Goal: Task Accomplishment & Management: Manage account settings

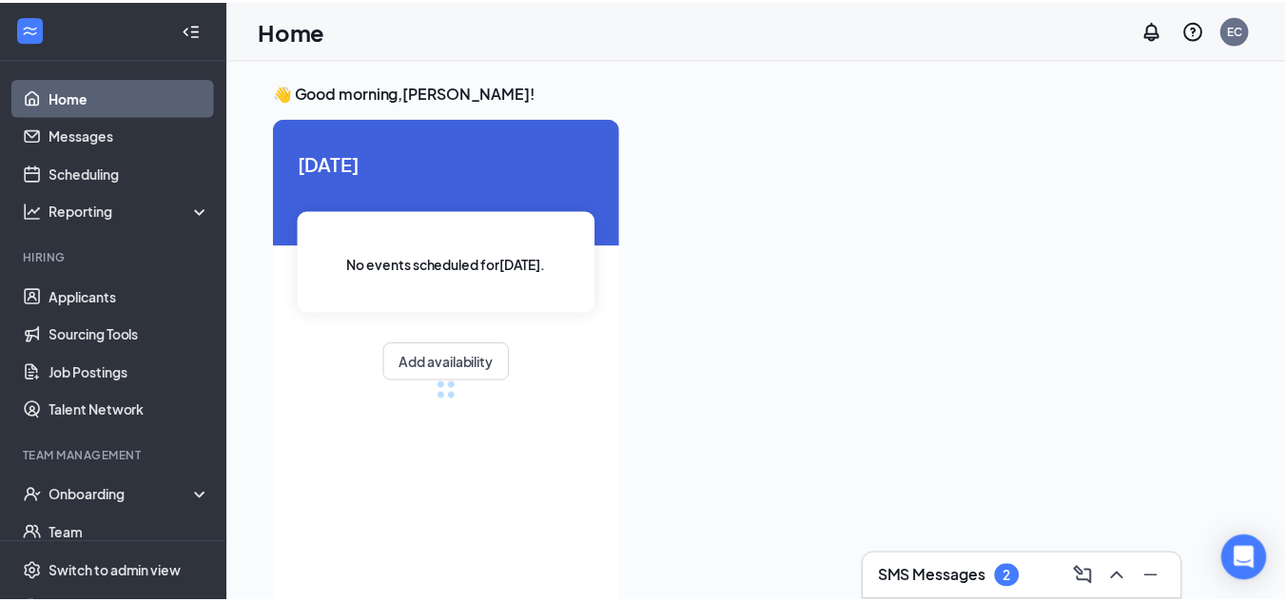
scroll to position [40, 0]
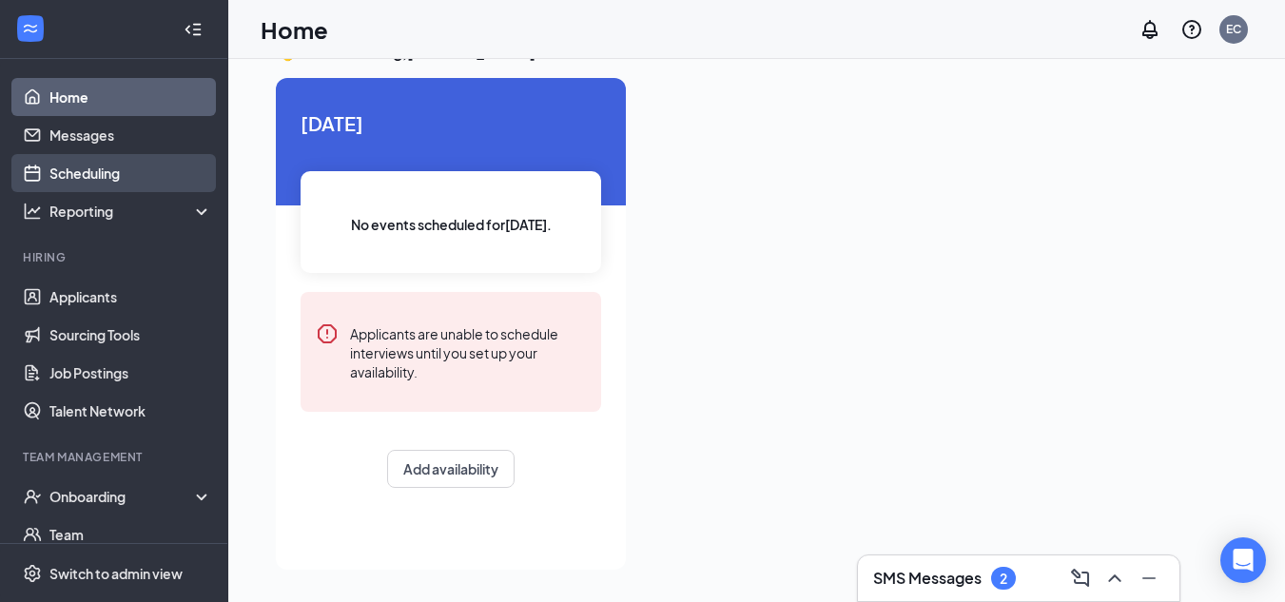
click at [88, 169] on link "Scheduling" at bounding box center [130, 173] width 163 height 38
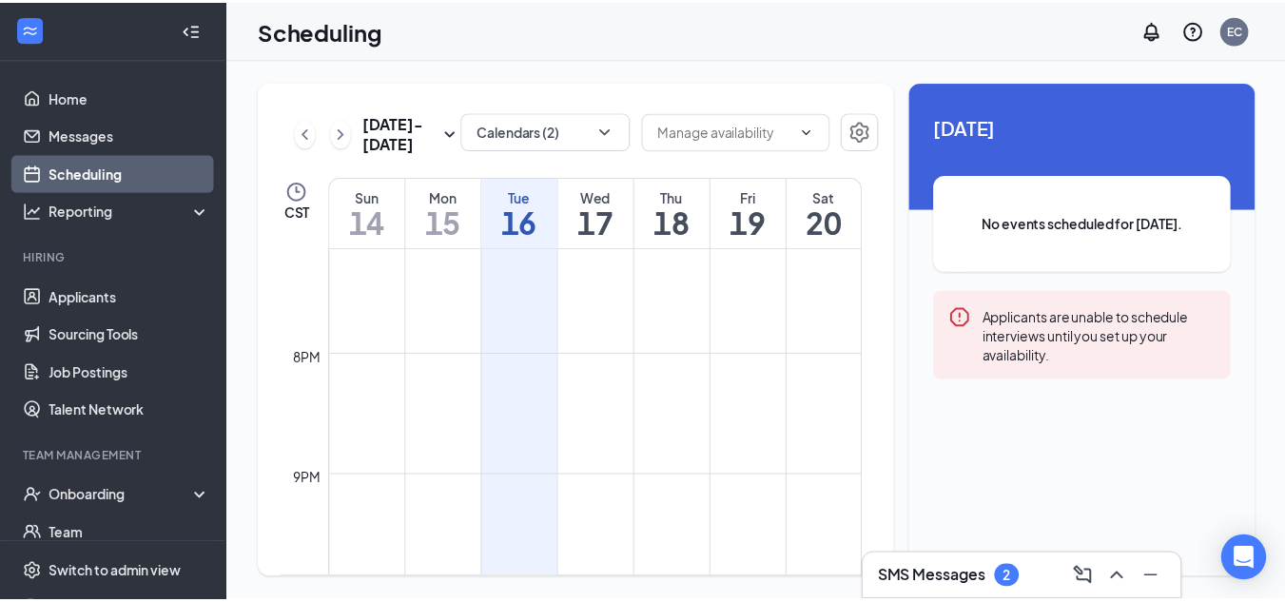
scroll to position [2494, 0]
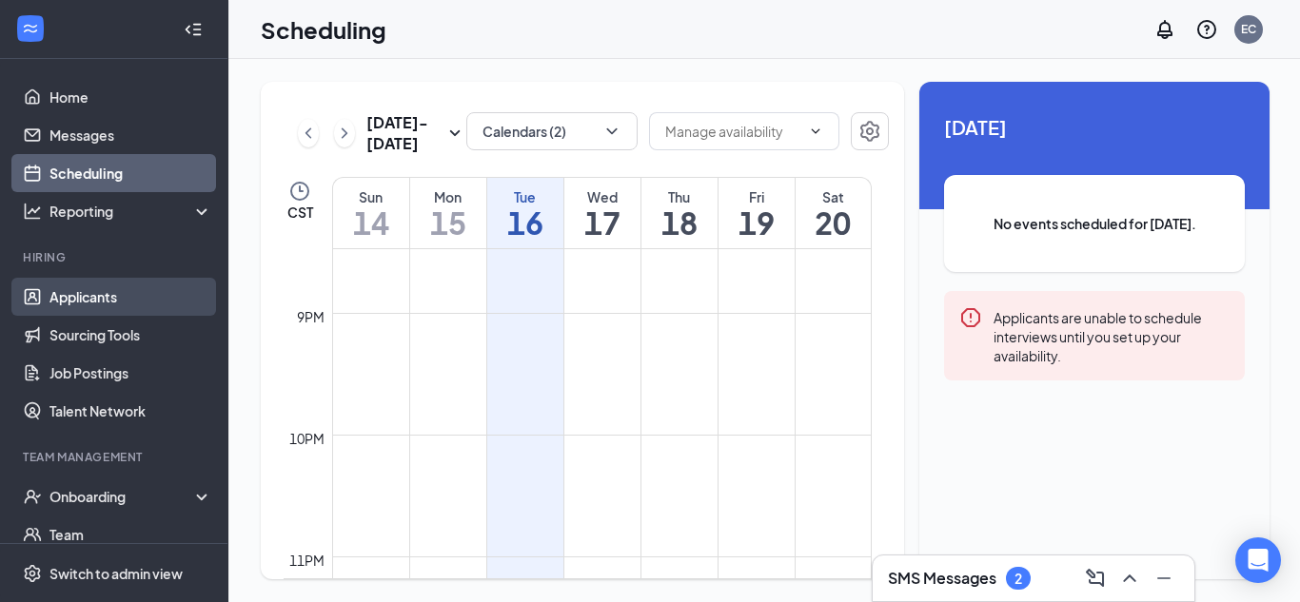
click at [93, 292] on link "Applicants" at bounding box center [130, 297] width 163 height 38
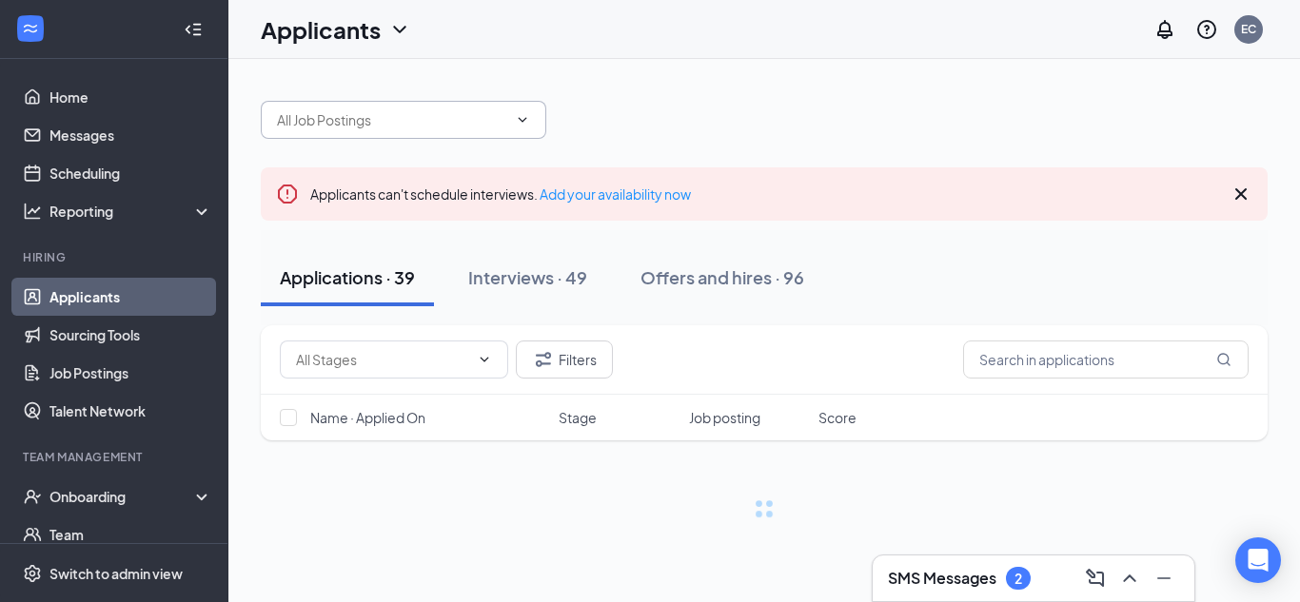
click at [475, 125] on input "text" at bounding box center [392, 119] width 230 height 21
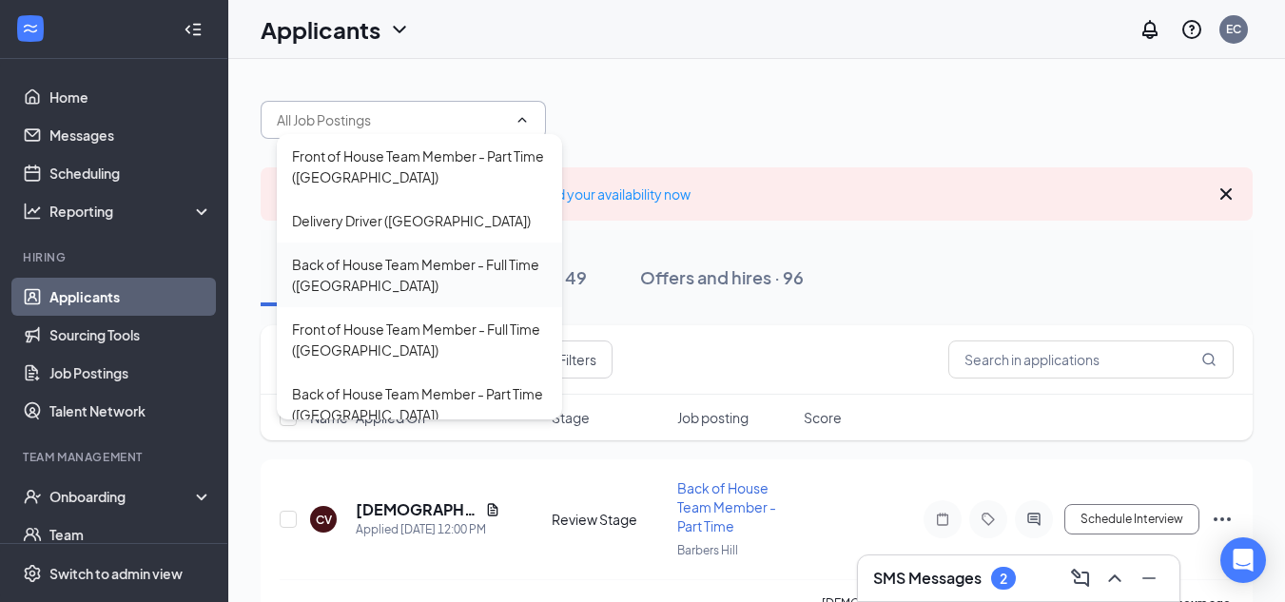
click at [388, 259] on div "Back of House Team Member - Full Time ([GEOGRAPHIC_DATA])" at bounding box center [419, 275] width 255 height 42
type input "Back of House Team Member - Full Time ([GEOGRAPHIC_DATA])"
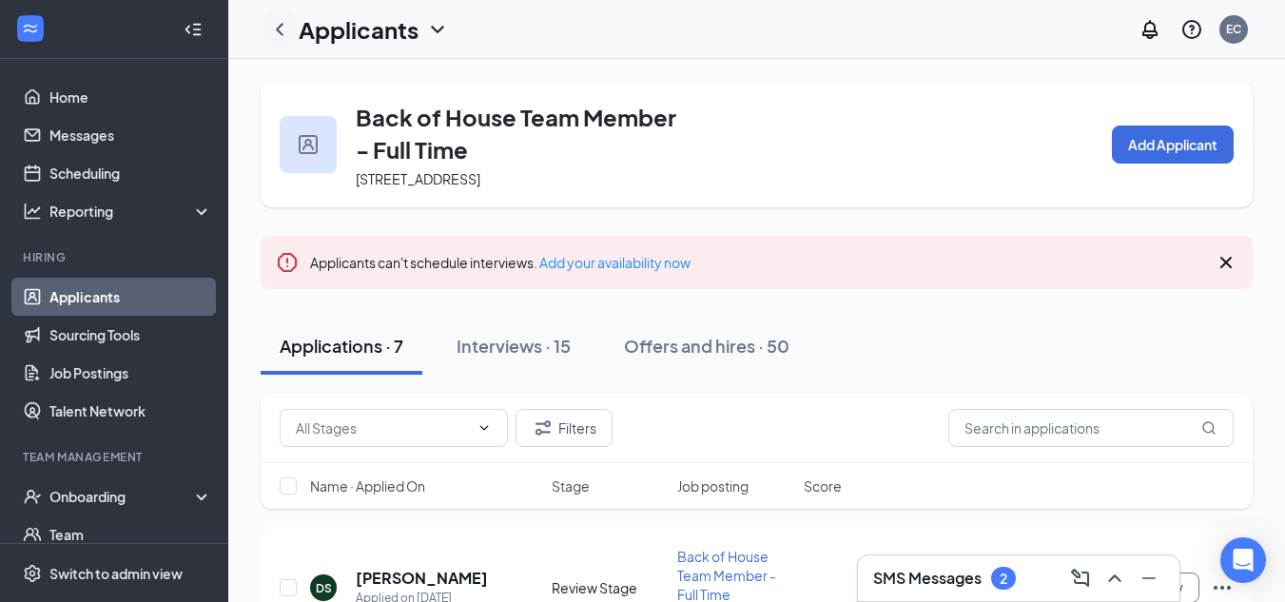
click at [279, 34] on icon "ChevronLeft" at bounding box center [279, 29] width 23 height 23
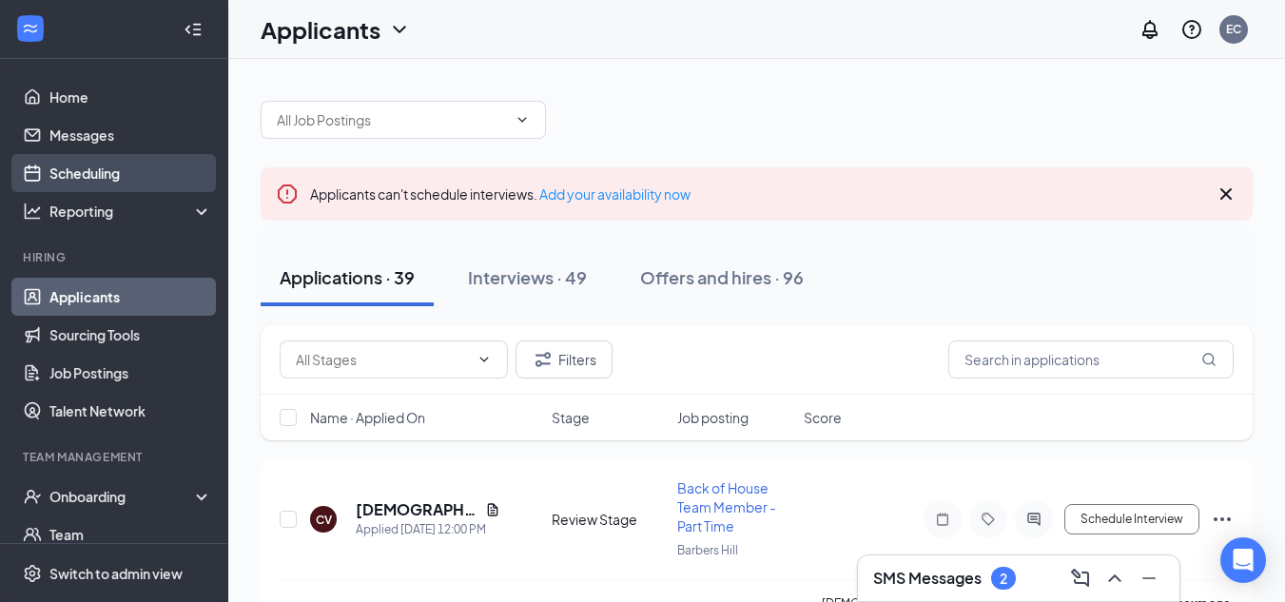
click at [94, 176] on link "Scheduling" at bounding box center [130, 173] width 163 height 38
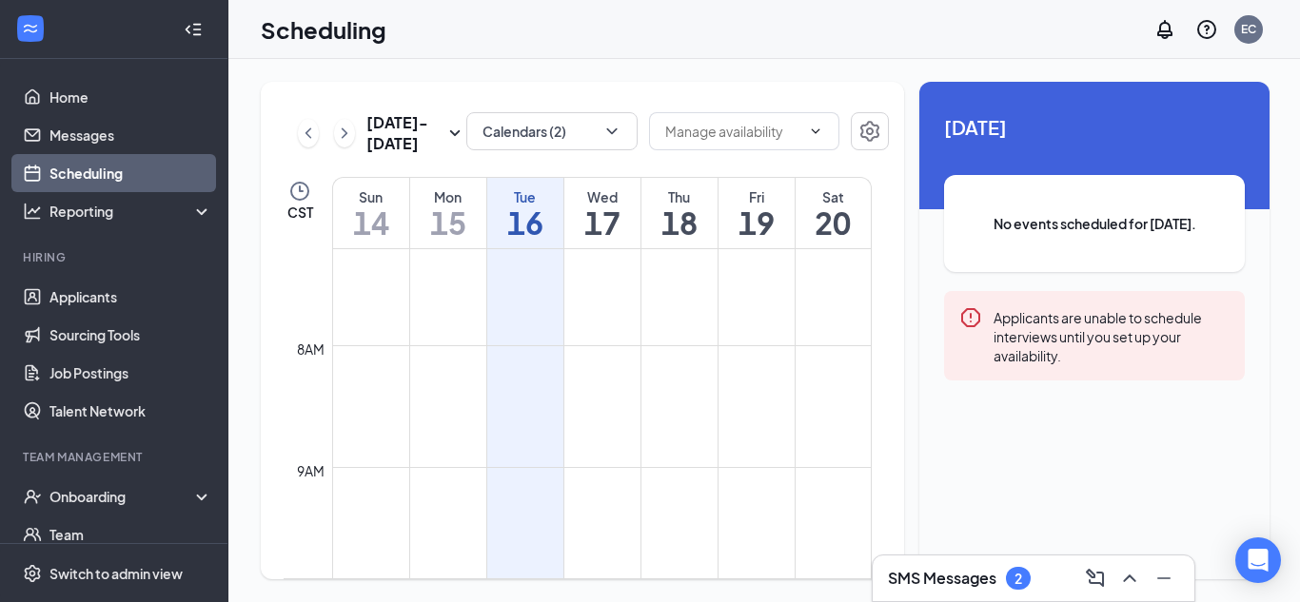
scroll to position [868, 0]
click at [315, 142] on icon "ChevronLeft" at bounding box center [308, 133] width 19 height 23
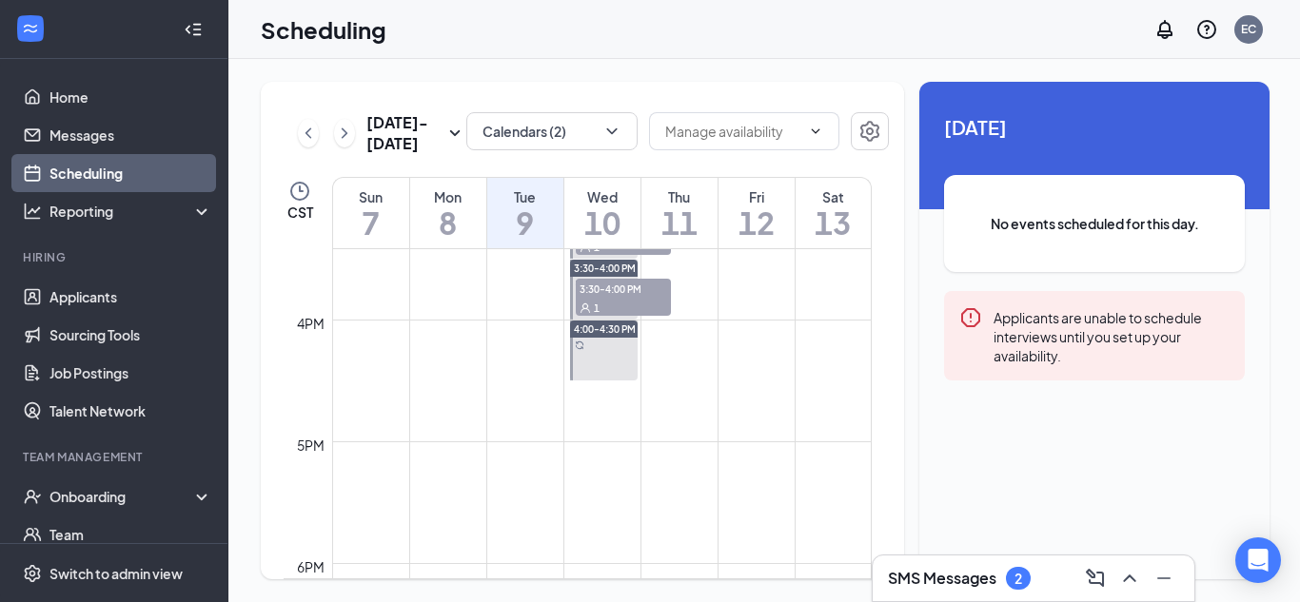
scroll to position [1670, 0]
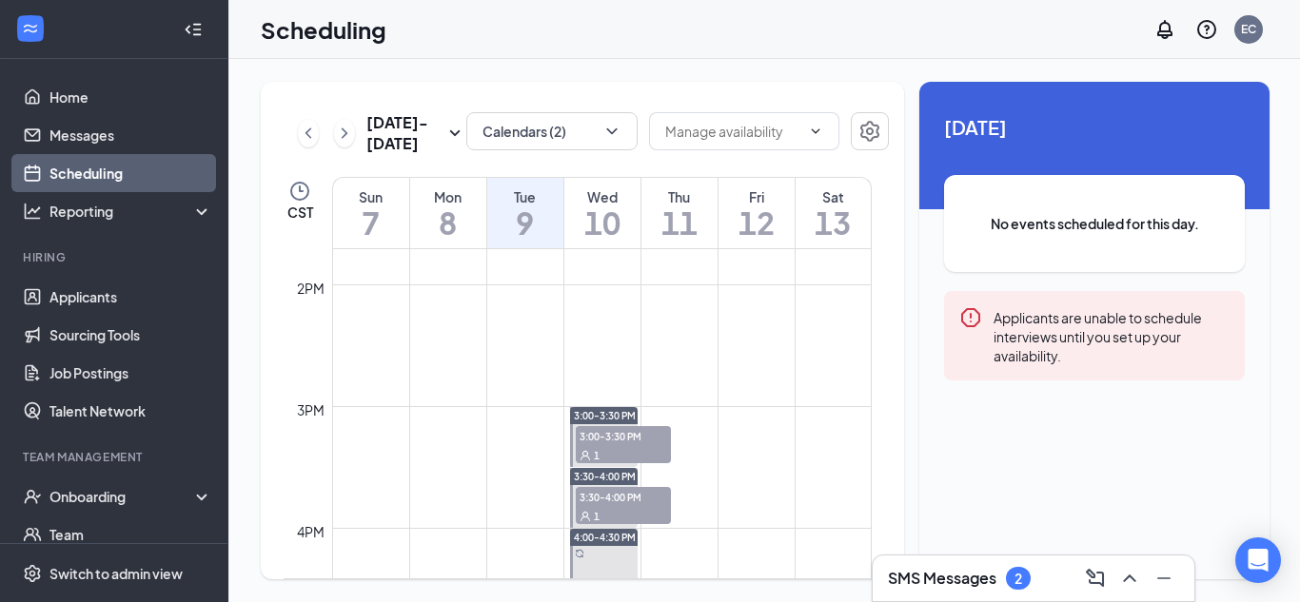
click at [633, 503] on span "3:30-4:00 PM" at bounding box center [623, 496] width 95 height 19
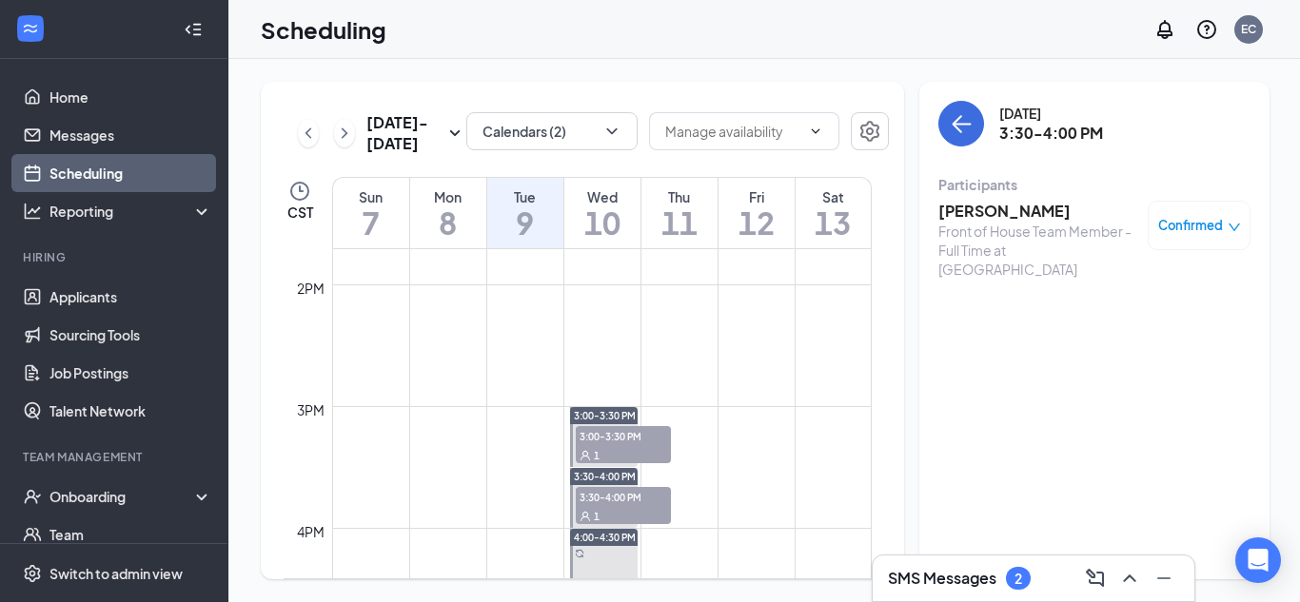
click at [640, 457] on div "1" at bounding box center [623, 454] width 95 height 19
click at [1005, 212] on h3 "[PERSON_NAME]" at bounding box center [1038, 211] width 200 height 21
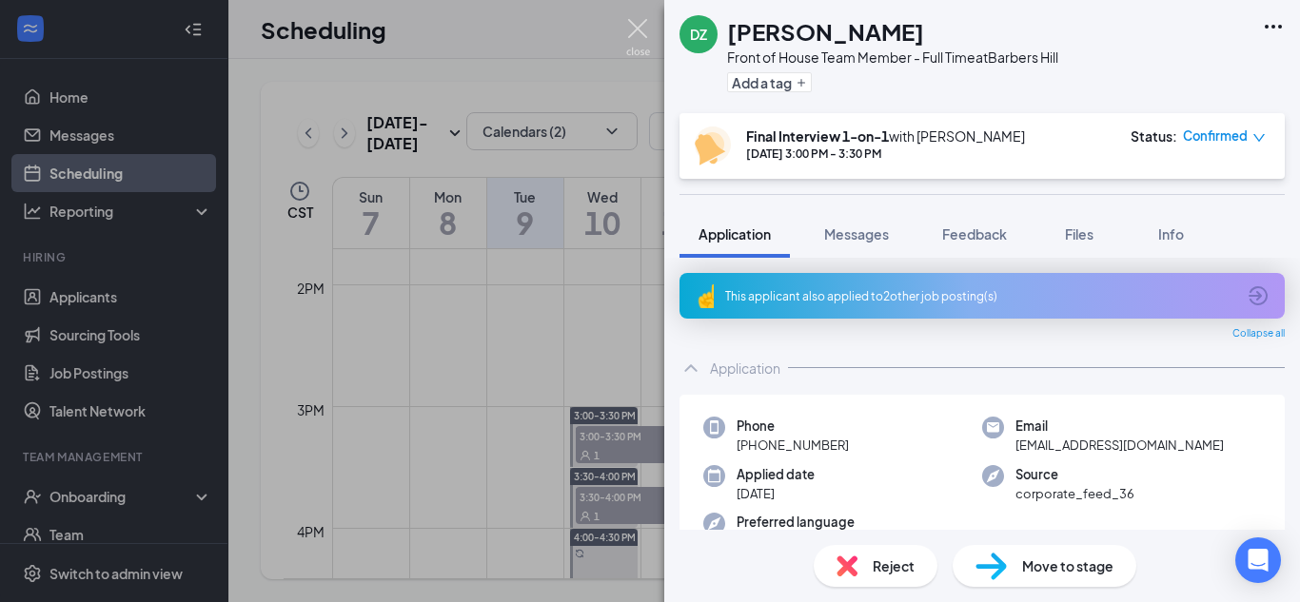
click at [638, 39] on img at bounding box center [638, 37] width 24 height 37
